Goal: Find specific page/section: Locate a particular part of the current website

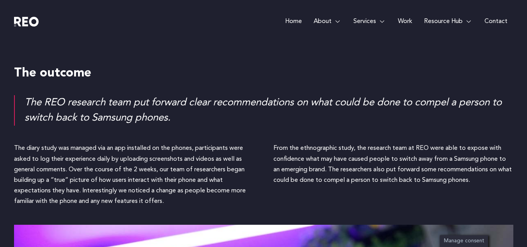
scroll to position [1164, 0]
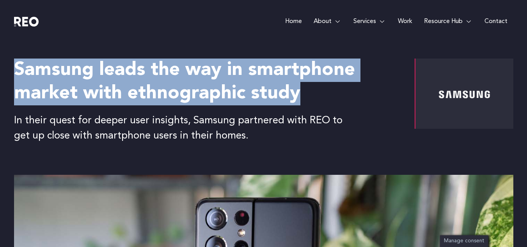
drag, startPoint x: 18, startPoint y: 72, endPoint x: 298, endPoint y: 99, distance: 281.1
click at [298, 99] on h2 "Samsung leads the way in smartphone market with ethnographic study" at bounding box center [199, 82] width 371 height 47
copy h2 "Samsung leads the way in smartphone market with ethnographic study"
click at [113, 94] on h2 "Samsung leads the way in smartphone market with ethnographic study" at bounding box center [199, 82] width 371 height 47
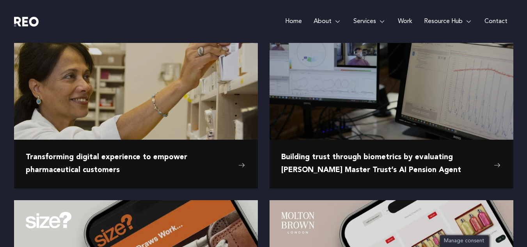
scroll to position [20, 0]
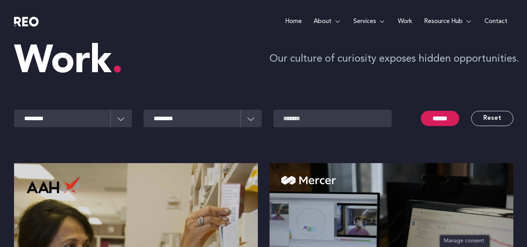
click at [284, 125] on input "text" at bounding box center [332, 119] width 118 height 18
type input "*******"
click at [421, 111] on input "******" at bounding box center [440, 118] width 38 height 15
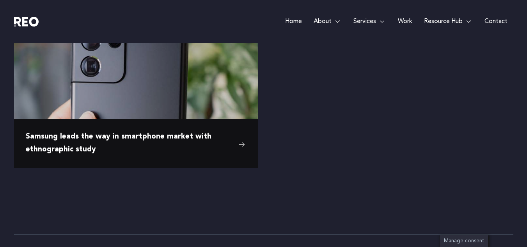
scroll to position [211, 0]
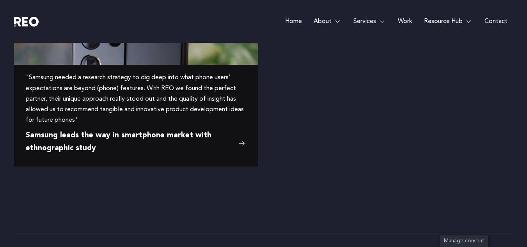
click at [155, 130] on span "Samsung leads the way in smartphone market with ethnographic study" at bounding box center [130, 142] width 209 height 25
